Goal: Information Seeking & Learning: Find specific fact

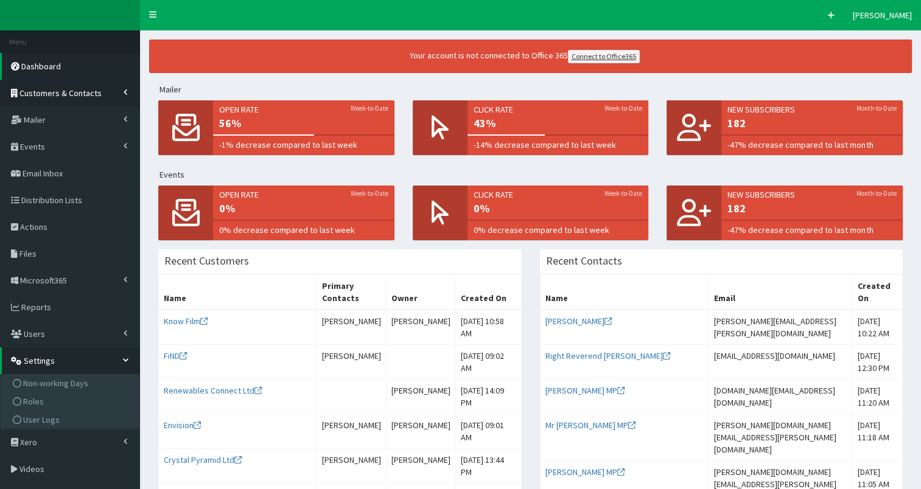
click at [97, 91] on link "Customers & Contacts" at bounding box center [70, 93] width 140 height 27
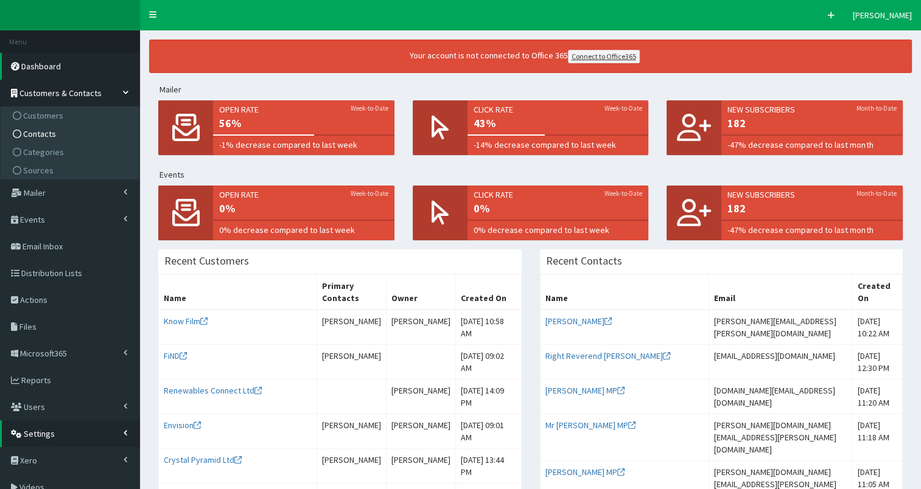
click at [48, 133] on span "Contacts" at bounding box center [39, 133] width 33 height 11
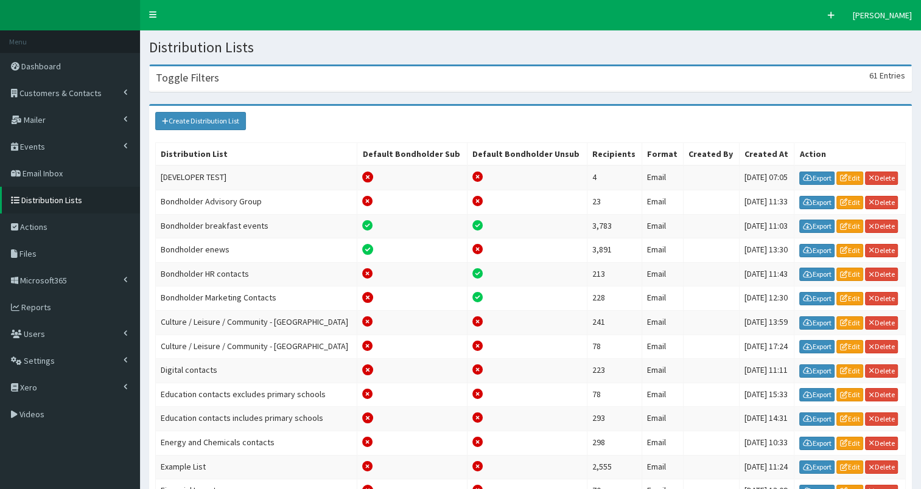
click at [222, 79] on div "Toggle Filters 61 Entries" at bounding box center [530, 78] width 761 height 25
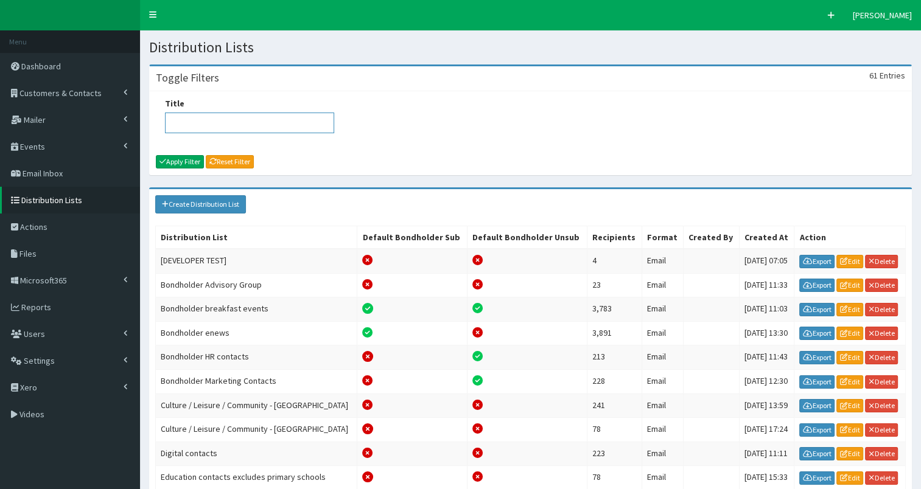
click at [230, 124] on input "Title" at bounding box center [249, 123] width 169 height 21
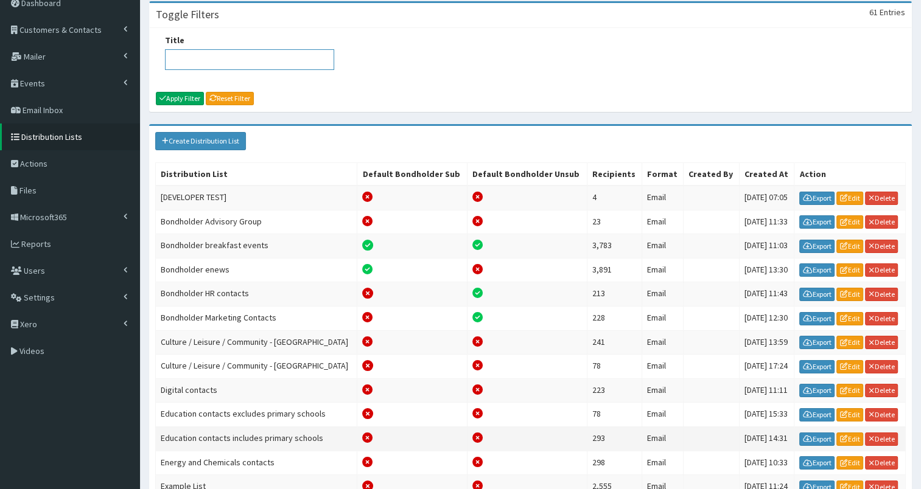
scroll to position [242, 0]
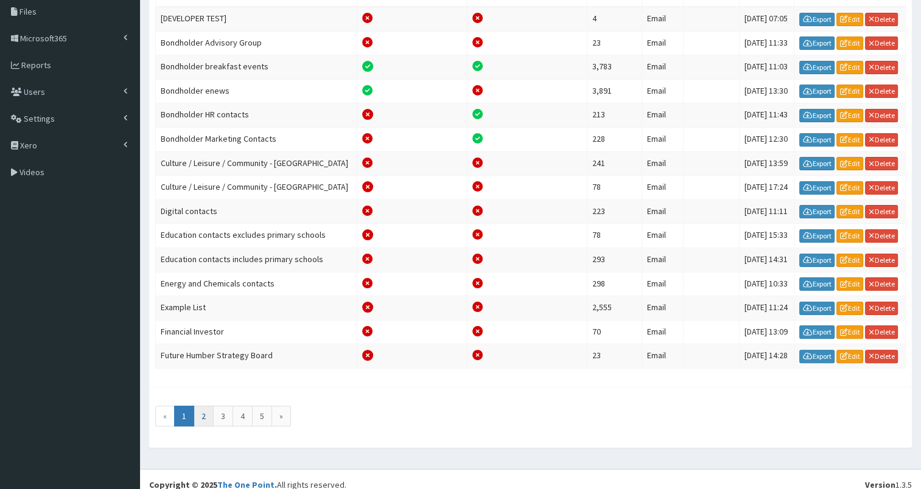
click at [197, 407] on link "2" at bounding box center [204, 416] width 20 height 21
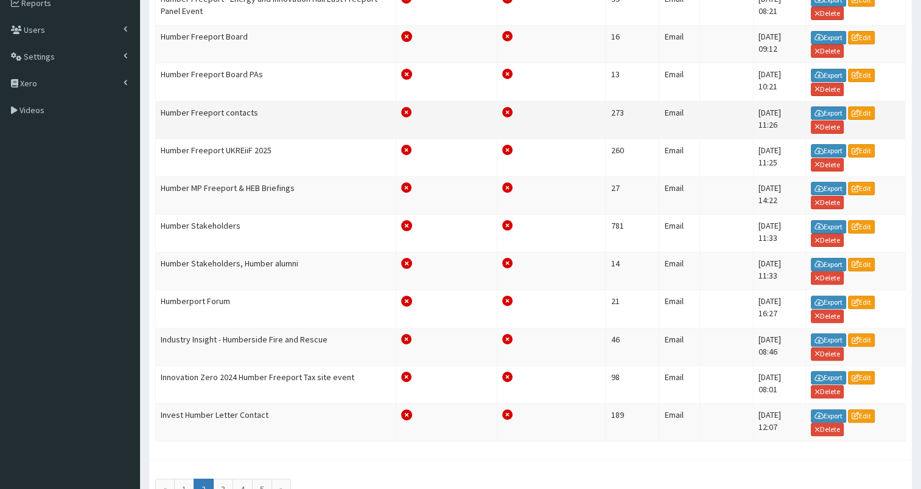
scroll to position [365, 0]
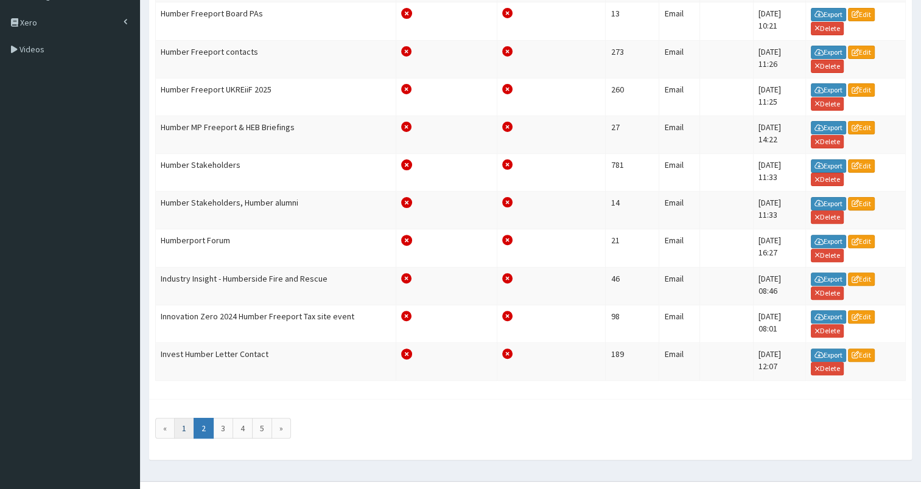
click at [185, 418] on link "1" at bounding box center [184, 428] width 20 height 21
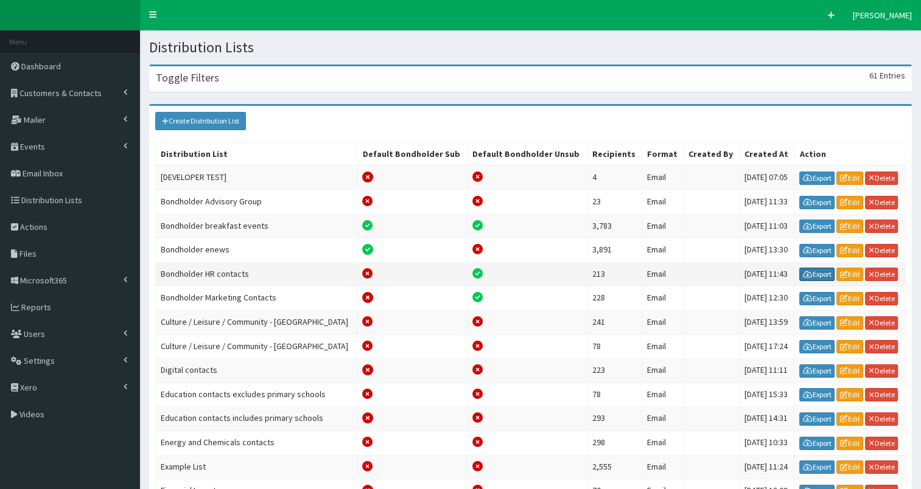
click at [810, 270] on link "Export" at bounding box center [816, 274] width 35 height 13
click at [275, 87] on div "Toggle Filters 61 Entries" at bounding box center [530, 78] width 761 height 25
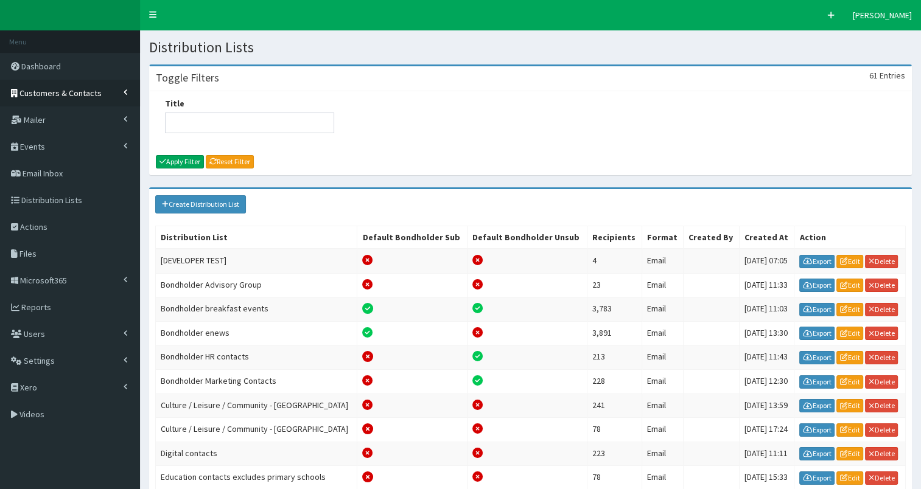
click at [53, 90] on span "Customers & Contacts" at bounding box center [60, 93] width 82 height 11
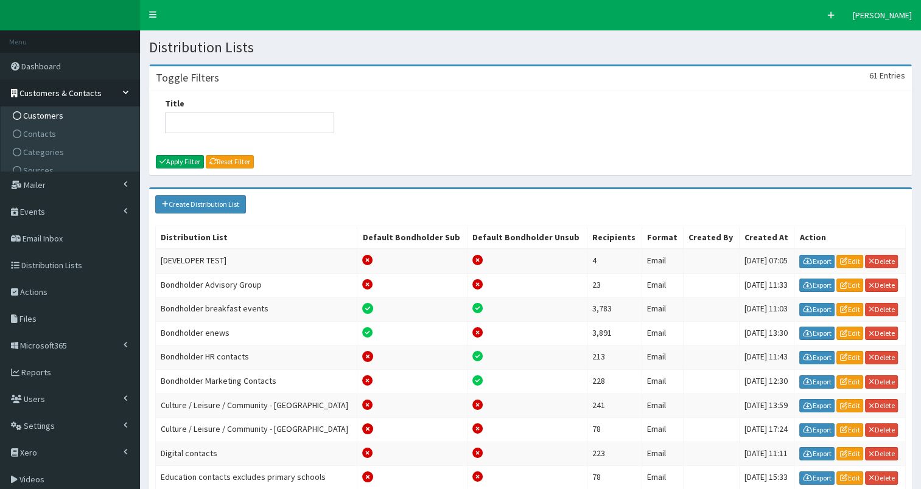
click at [55, 106] on li "Customers & Contacts Customers Contacts Categories Sources" at bounding box center [70, 126] width 140 height 92
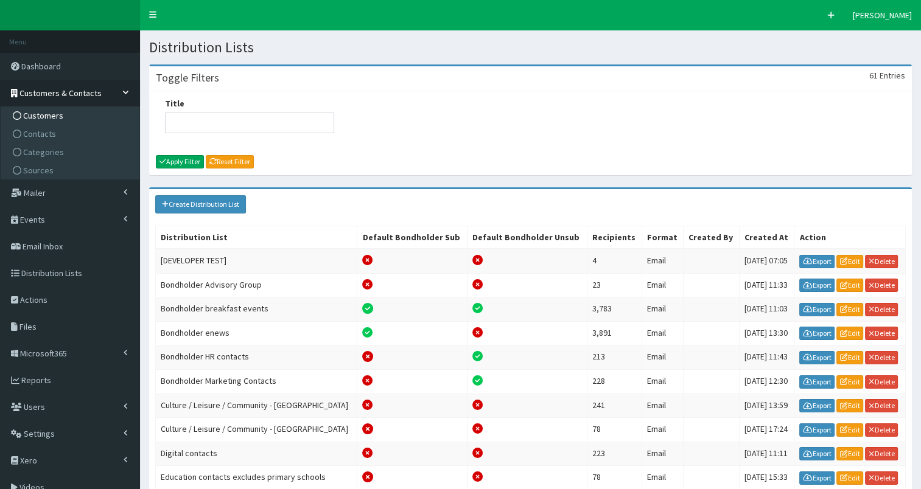
click at [56, 110] on link "Customers" at bounding box center [72, 116] width 136 height 18
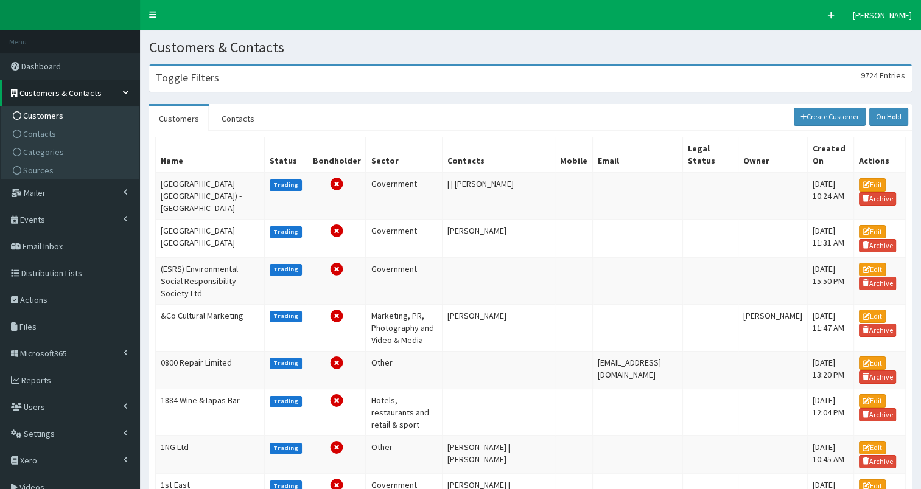
click at [397, 83] on div "Toggle Filters 9724 Entries" at bounding box center [530, 78] width 761 height 25
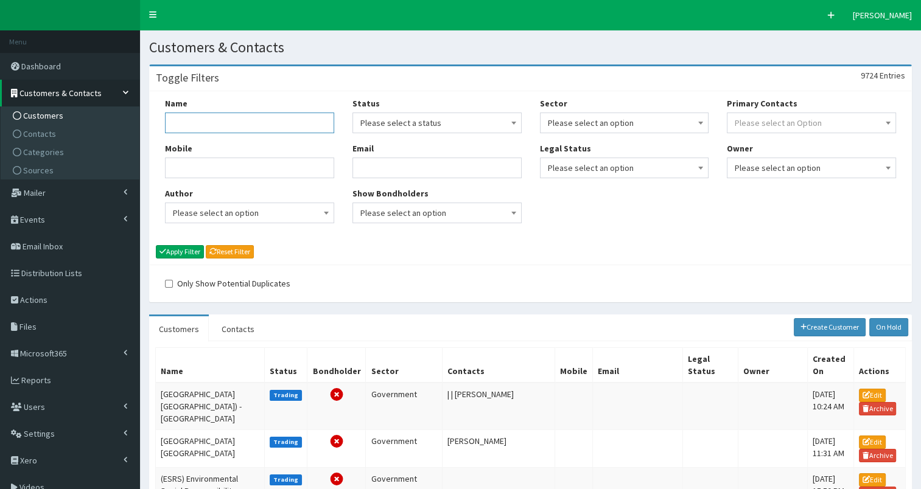
click at [290, 125] on input "Name" at bounding box center [249, 123] width 169 height 21
type input "teresa"
click at [156, 245] on button "Apply Filter" at bounding box center [180, 251] width 48 height 13
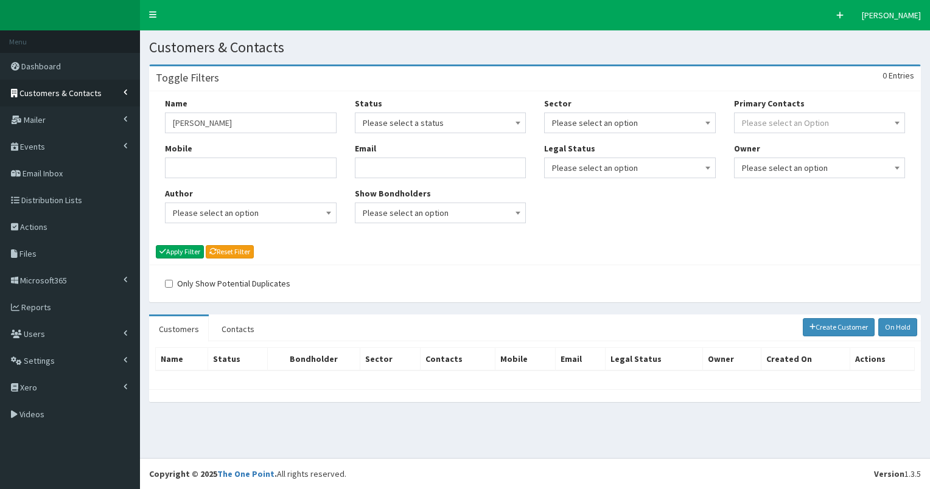
click at [30, 92] on span "Customers & Contacts" at bounding box center [60, 93] width 82 height 11
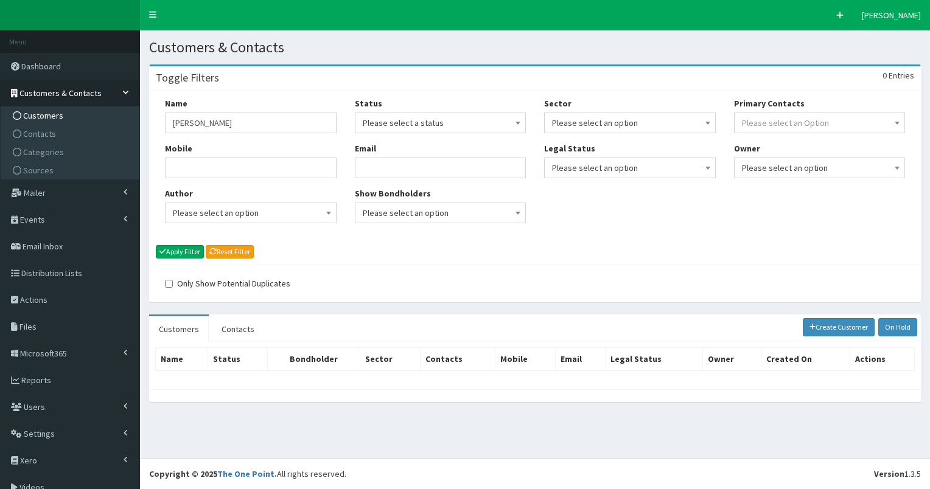
click at [55, 119] on span "Customers" at bounding box center [43, 115] width 40 height 11
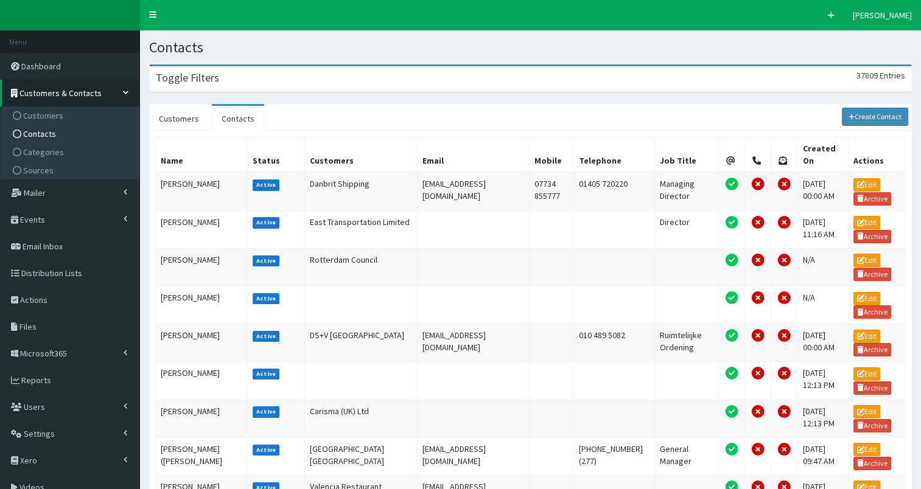
click at [371, 73] on div "Toggle Filters 37809 Entries" at bounding box center [530, 78] width 761 height 25
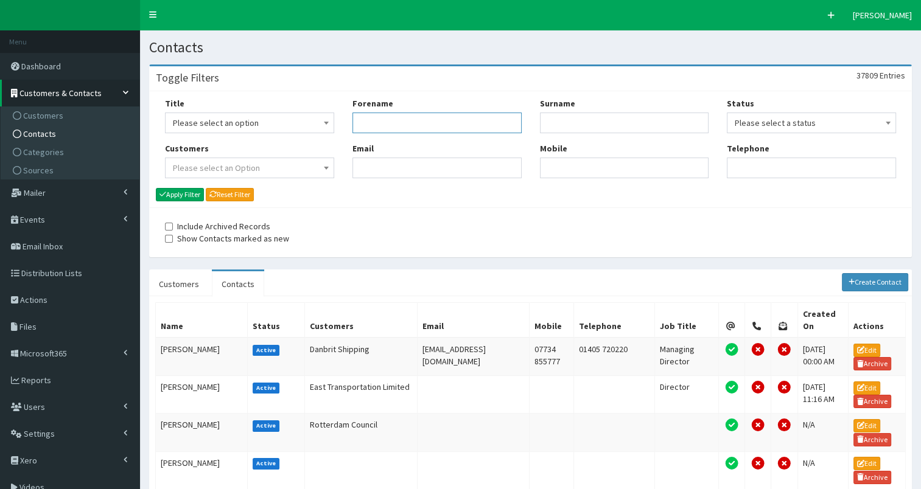
click at [427, 121] on input "Forename" at bounding box center [436, 123] width 169 height 21
type input "[PERSON_NAME]"
click at [156, 188] on button "Apply Filter" at bounding box center [180, 194] width 48 height 13
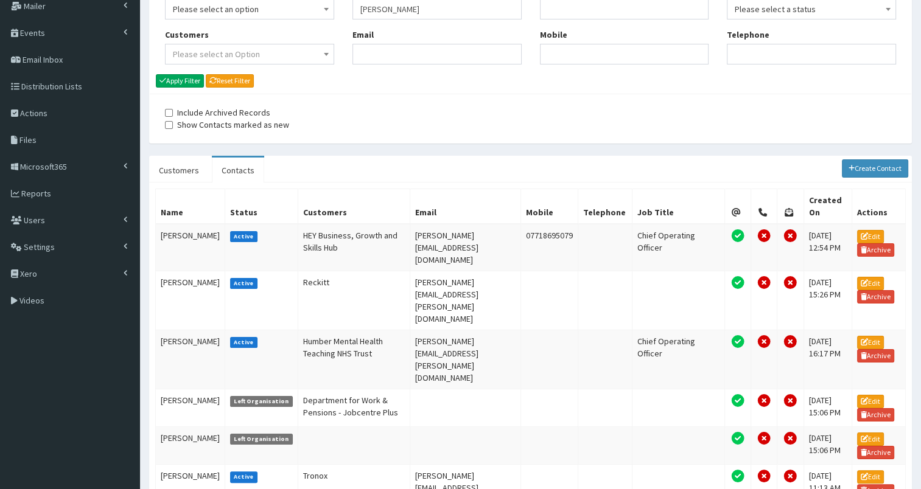
scroll to position [122, 0]
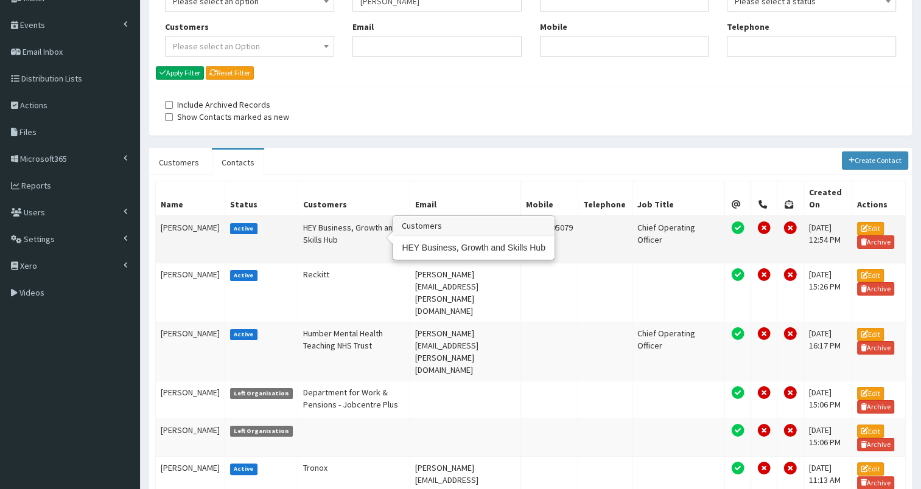
click at [327, 244] on td "HEY Business, Growth and Skills Hub" at bounding box center [354, 239] width 113 height 47
click at [683, 239] on td "Chief Operating Officer" at bounding box center [678, 239] width 92 height 47
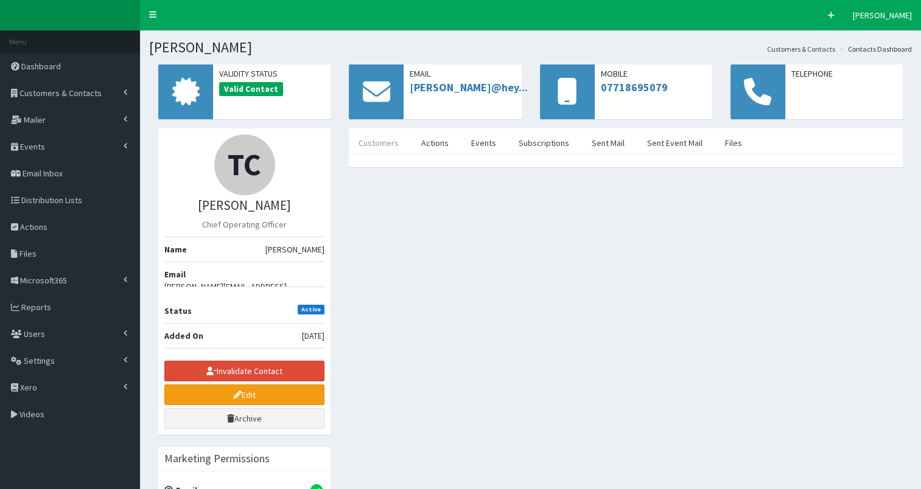
click at [385, 149] on link "Customers" at bounding box center [379, 143] width 60 height 26
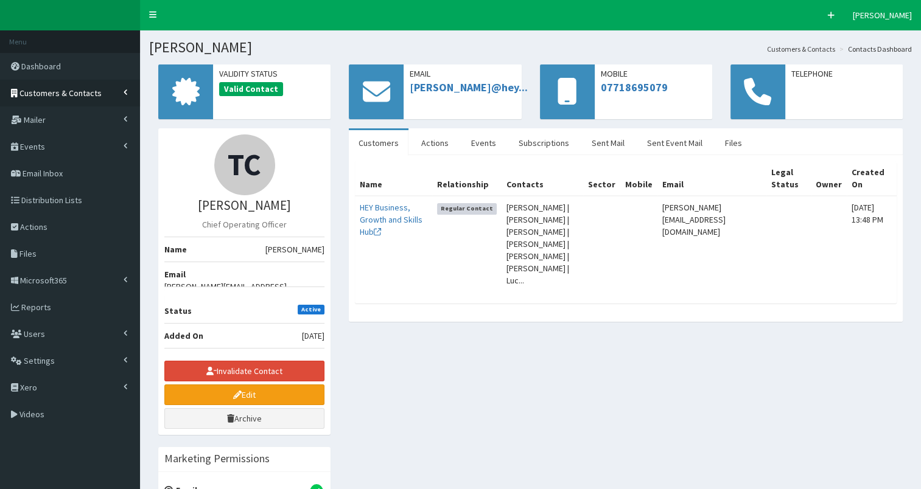
click at [44, 94] on span "Customers & Contacts" at bounding box center [60, 93] width 82 height 11
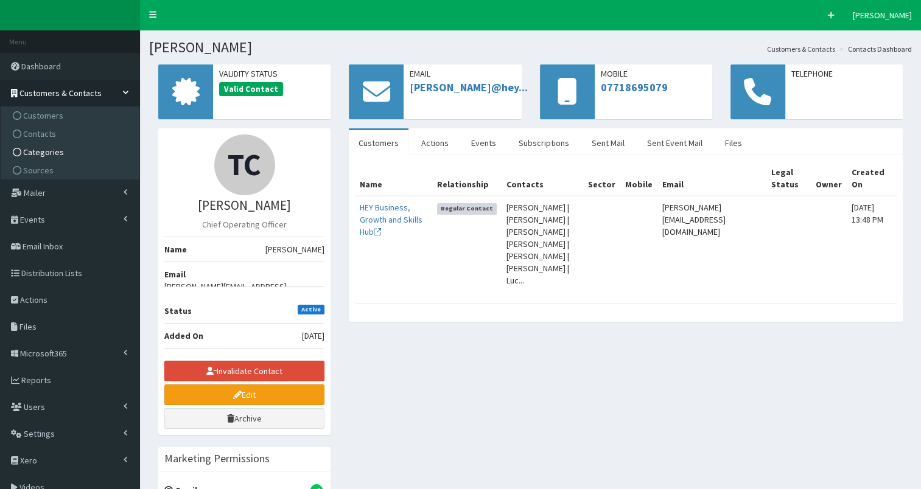
drag, startPoint x: 43, startPoint y: 133, endPoint x: 61, endPoint y: 143, distance: 20.7
click at [43, 131] on span "Contacts" at bounding box center [39, 133] width 33 height 11
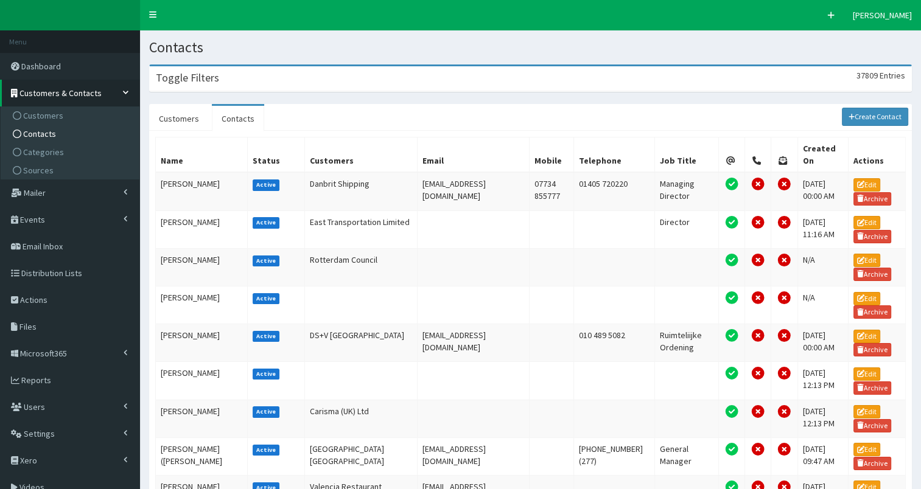
click at [279, 83] on div "Toggle Filters 37809 Entries" at bounding box center [530, 78] width 761 height 25
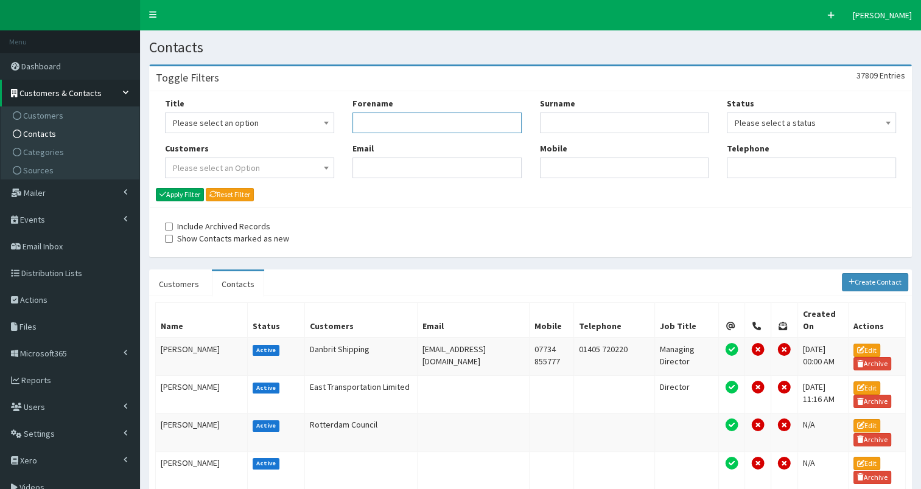
click at [402, 133] on input "Forename" at bounding box center [436, 123] width 169 height 21
type input "[PERSON_NAME]"
type input "van d"
click at [156, 188] on button "Apply Filter" at bounding box center [180, 194] width 48 height 13
